Goal: Task Accomplishment & Management: Manage account settings

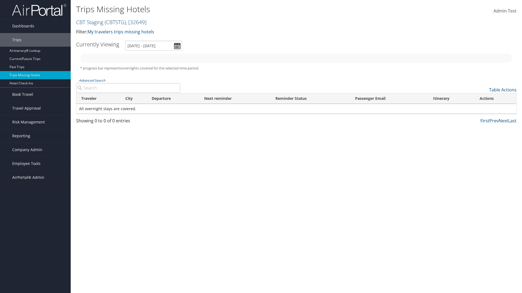
click at [90, 22] on link "CBT Staging ( CBTSTG ) , [ 32649 ]" at bounding box center [111, 21] width 70 height 7
click at [0, 0] on link "[PERSON_NAME] Business Travel, [72]" at bounding box center [0, 0] width 0 height 0
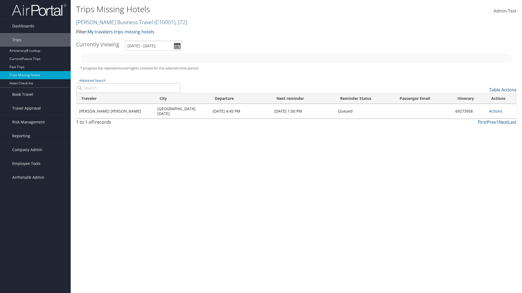
click at [112, 22] on link "Christopherson Business Travel ( C10001 ) , [ 72 ]" at bounding box center [131, 21] width 111 height 7
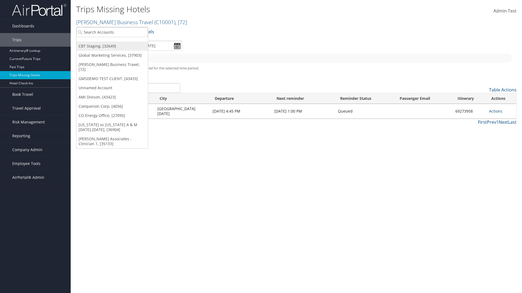
click at [112, 46] on link "CBT Staging, [32649]" at bounding box center [111, 46] width 71 height 9
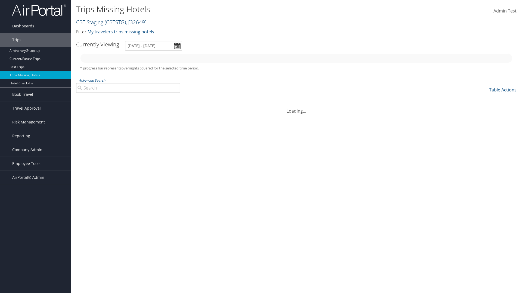
click at [90, 22] on link "CBT Staging ( CBTSTG ) , [ 32649 ]" at bounding box center [111, 21] width 70 height 7
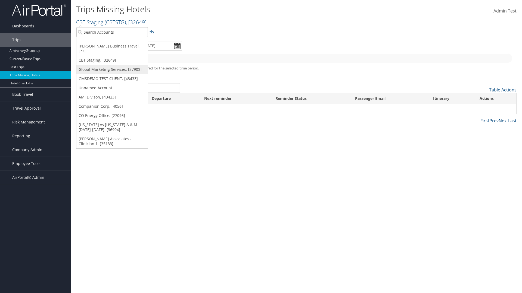
click at [112, 65] on link "Global Marketing Services, [37903]" at bounding box center [111, 69] width 71 height 9
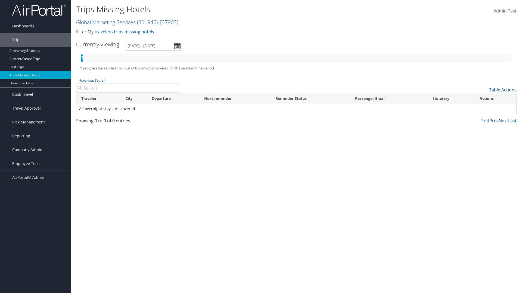
click at [502, 90] on link "Table Actions" at bounding box center [502, 90] width 27 height 6
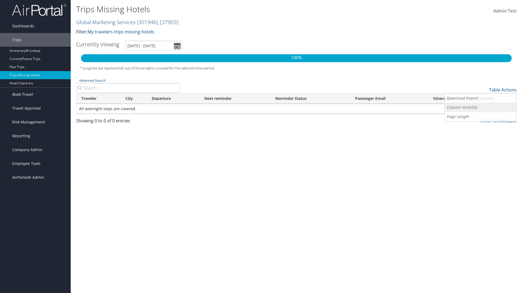
click at [480, 108] on link "Column Visibility" at bounding box center [480, 107] width 71 height 9
click at [480, 154] on link "Agent Name" at bounding box center [480, 154] width 71 height 9
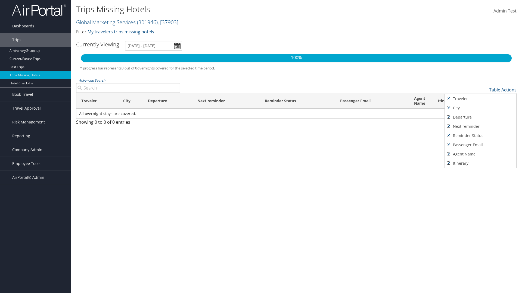
click at [261, 147] on div at bounding box center [261, 146] width 522 height 293
click at [502, 90] on link "Table Actions" at bounding box center [502, 90] width 27 height 6
click at [261, 147] on div at bounding box center [261, 146] width 522 height 293
click at [480, 117] on link "Page Length" at bounding box center [480, 116] width 71 height 9
click at [480, 127] on link "100" at bounding box center [480, 126] width 71 height 9
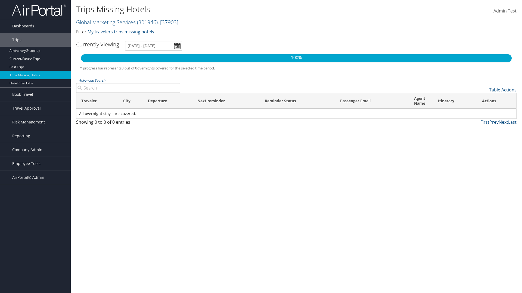
click at [97, 101] on th "Traveler" at bounding box center [97, 100] width 42 height 15
click at [130, 101] on th "City" at bounding box center [130, 100] width 25 height 15
click at [168, 101] on th "Departure" at bounding box center [167, 100] width 49 height 15
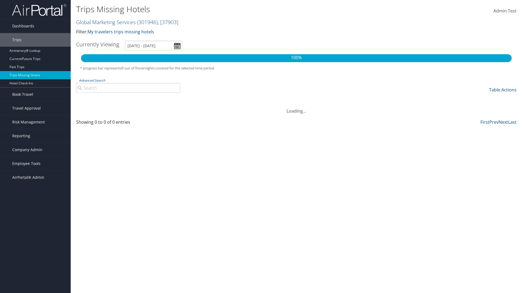
click at [168, 101] on th "Departure" at bounding box center [167, 100] width 49 height 15
